Goal: Browse casually

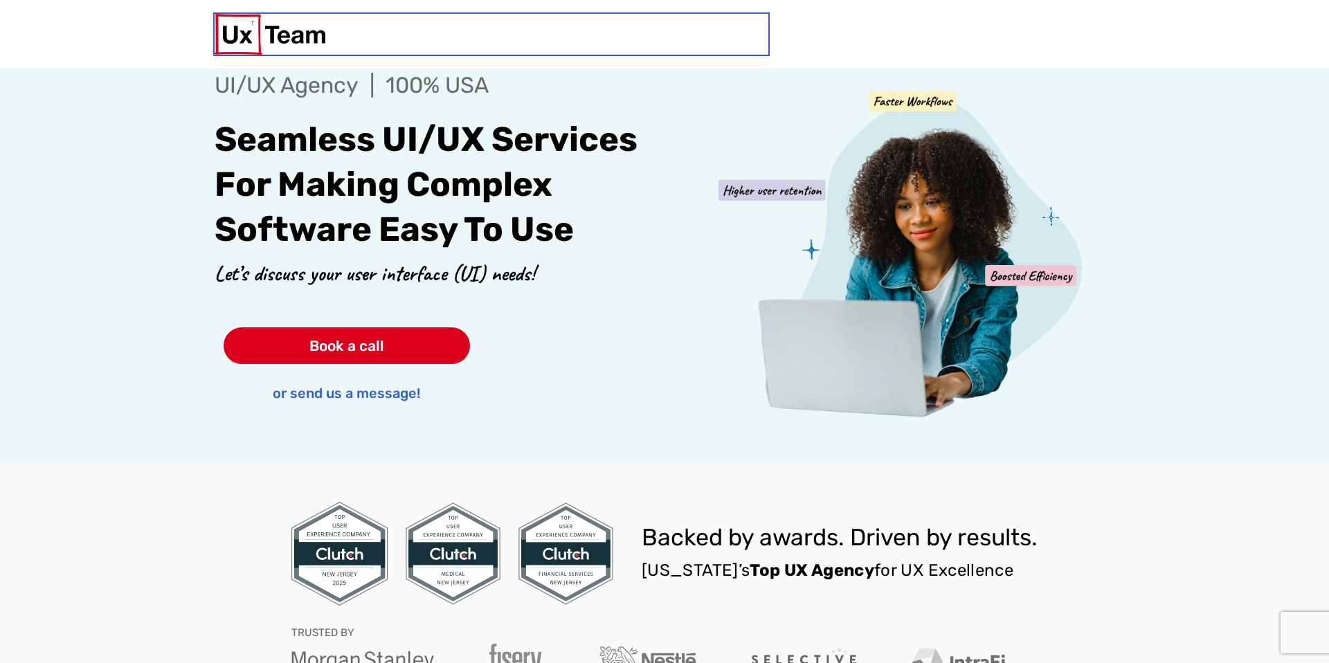
click at [288, 32] on img at bounding box center [270, 34] width 111 height 41
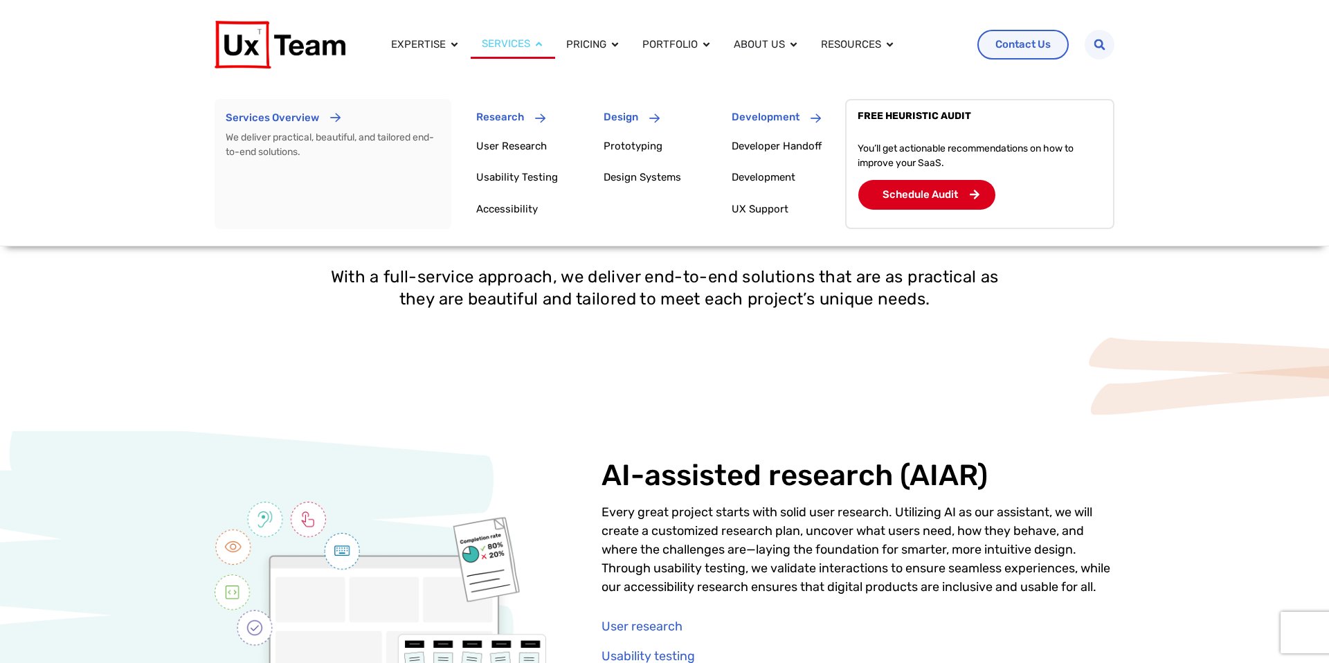
click at [541, 42] on icon "Menu" at bounding box center [539, 44] width 10 height 10
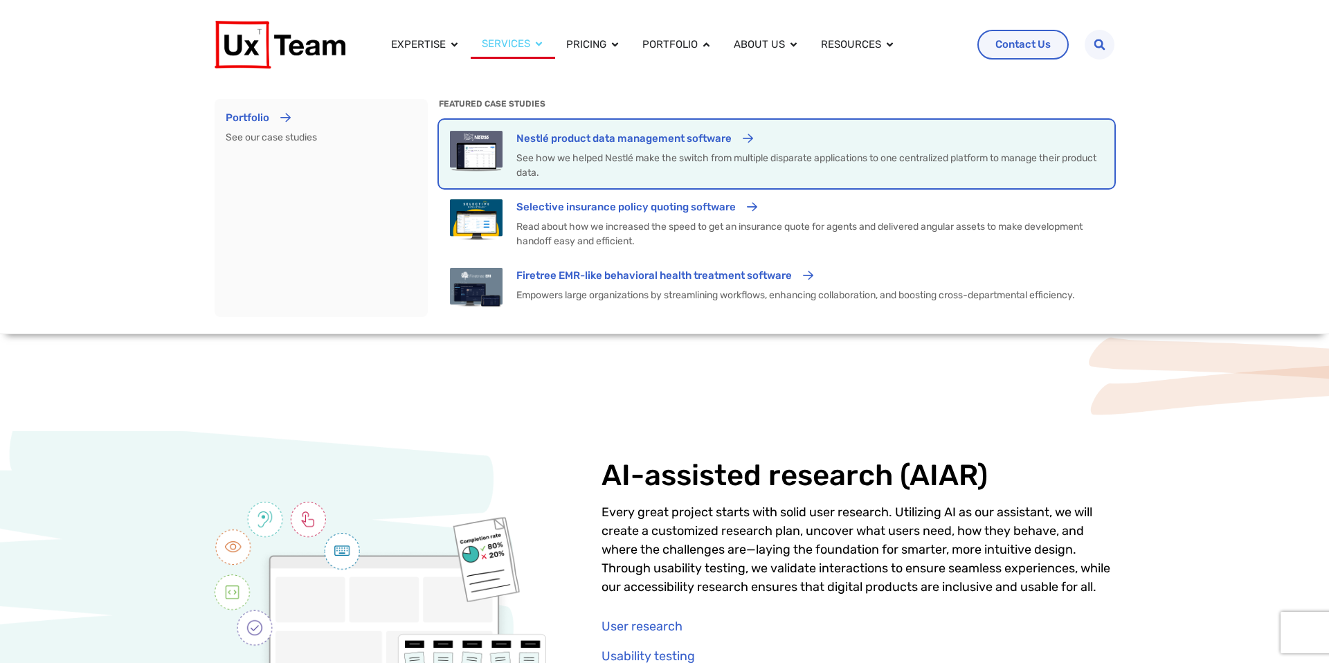
click at [617, 137] on p "Nestlé product data management software" at bounding box center [623, 139] width 215 height 16
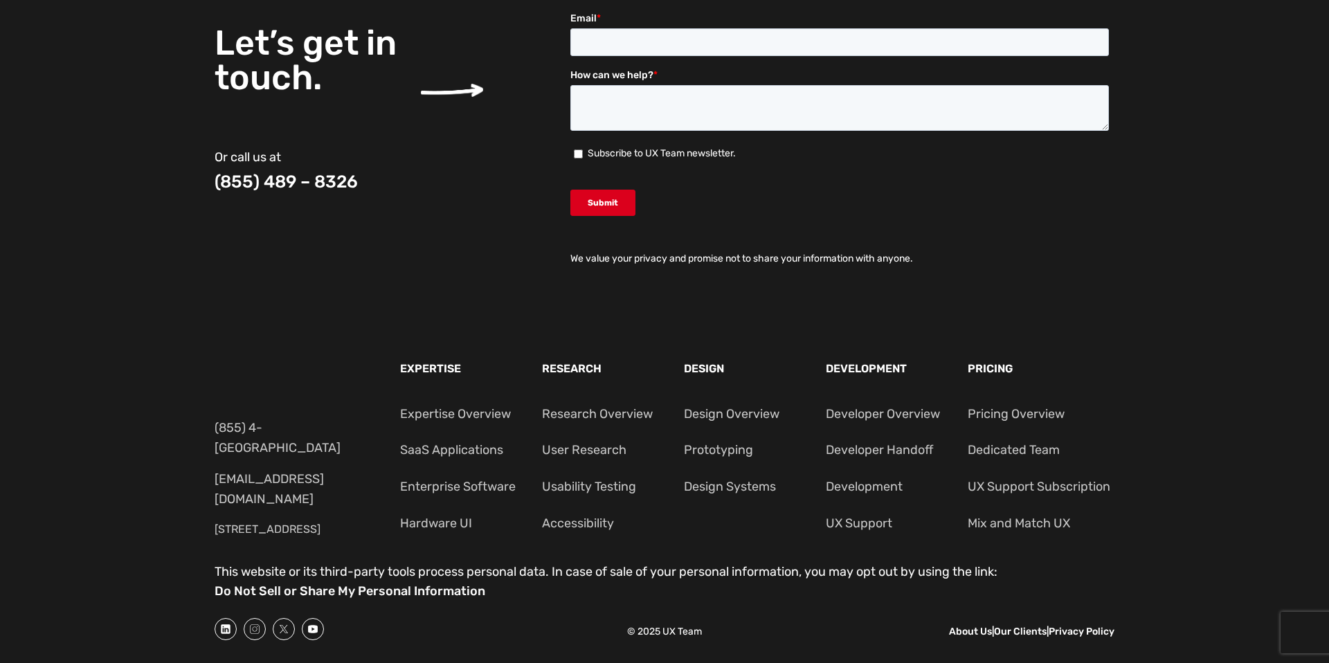
scroll to position [4819, 0]
click at [493, 141] on link at bounding box center [665, 20] width 900 height 242
click at [410, 419] on link at bounding box center [665, 296] width 900 height 245
